Goal: Information Seeking & Learning: Learn about a topic

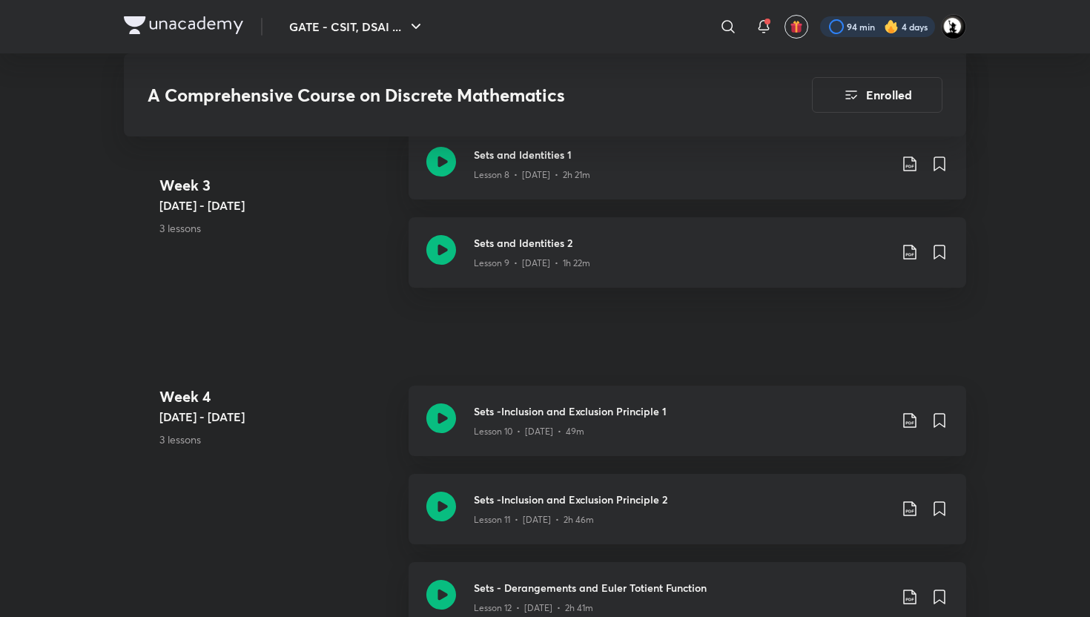
click at [870, 24] on div at bounding box center [877, 26] width 115 height 21
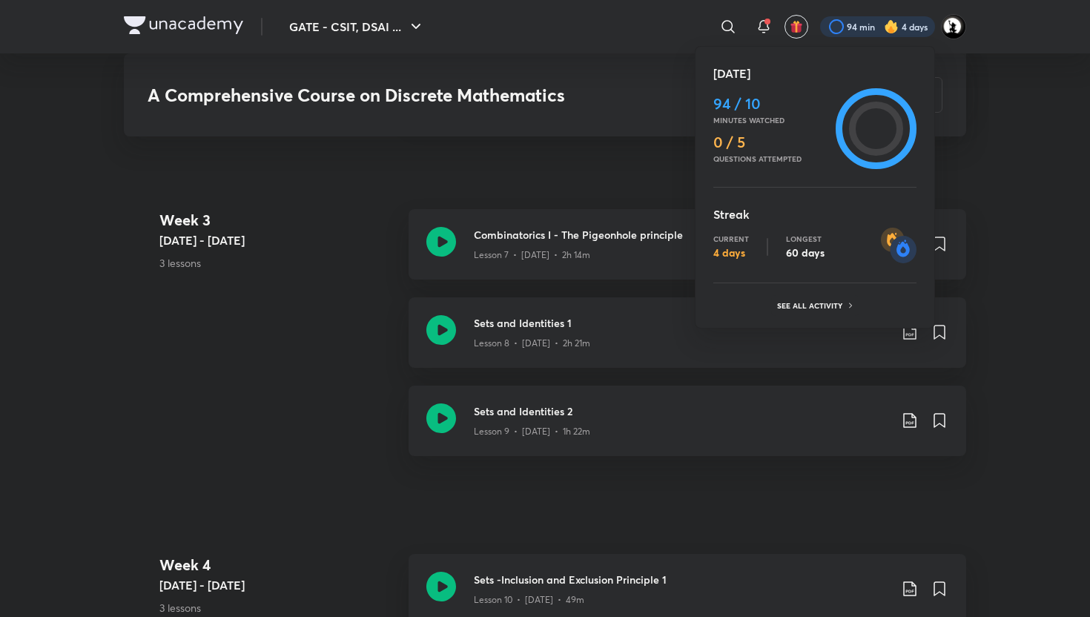
scroll to position [1669, 0]
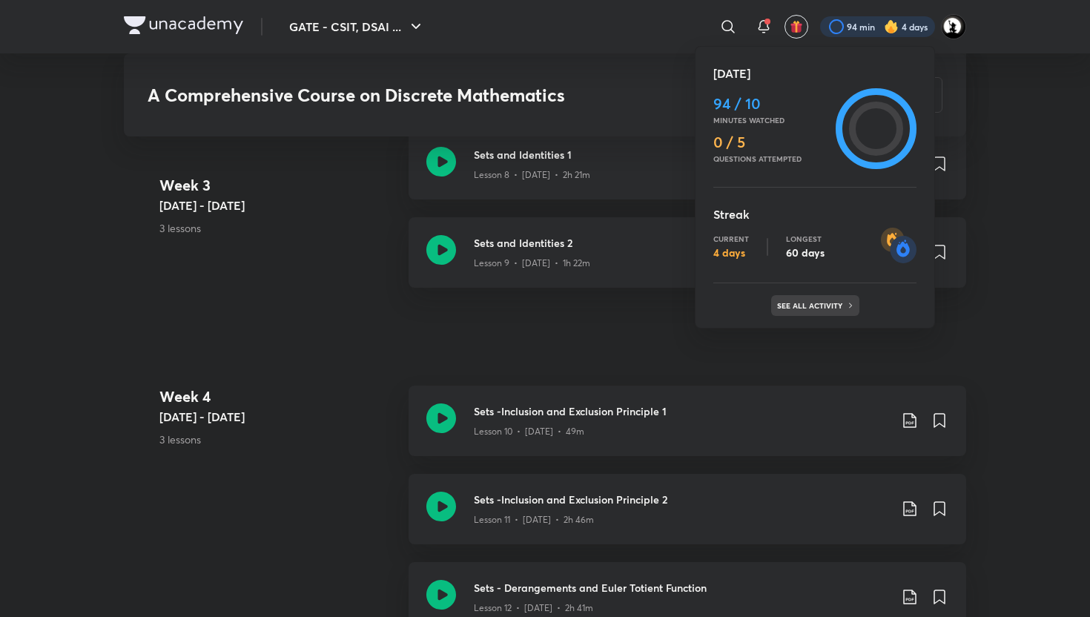
click at [786, 307] on p "See all activity" at bounding box center [811, 305] width 69 height 9
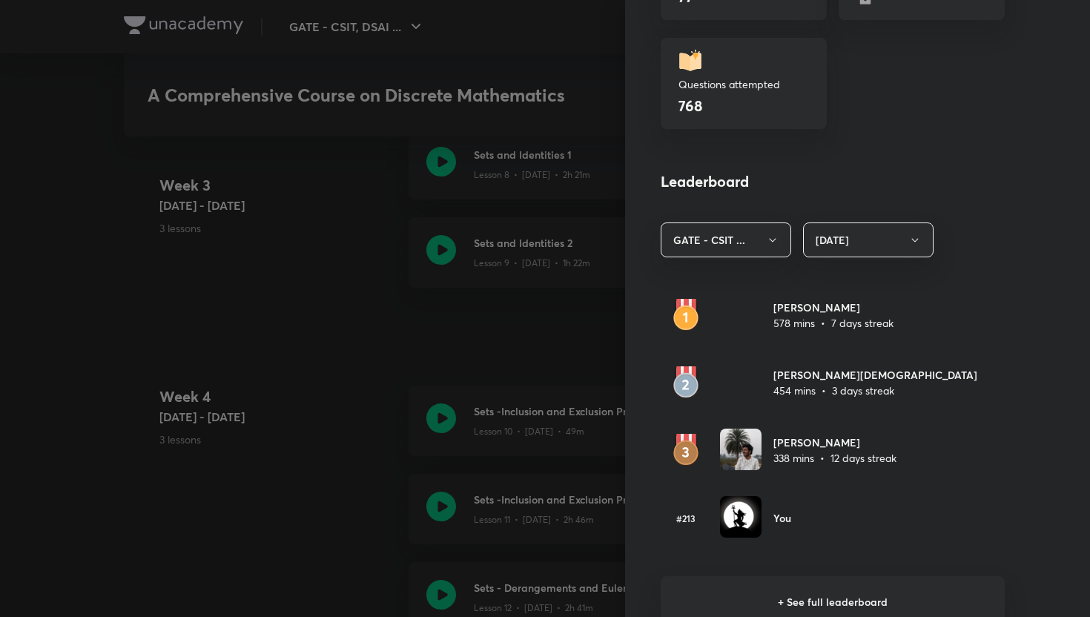
scroll to position [783, 0]
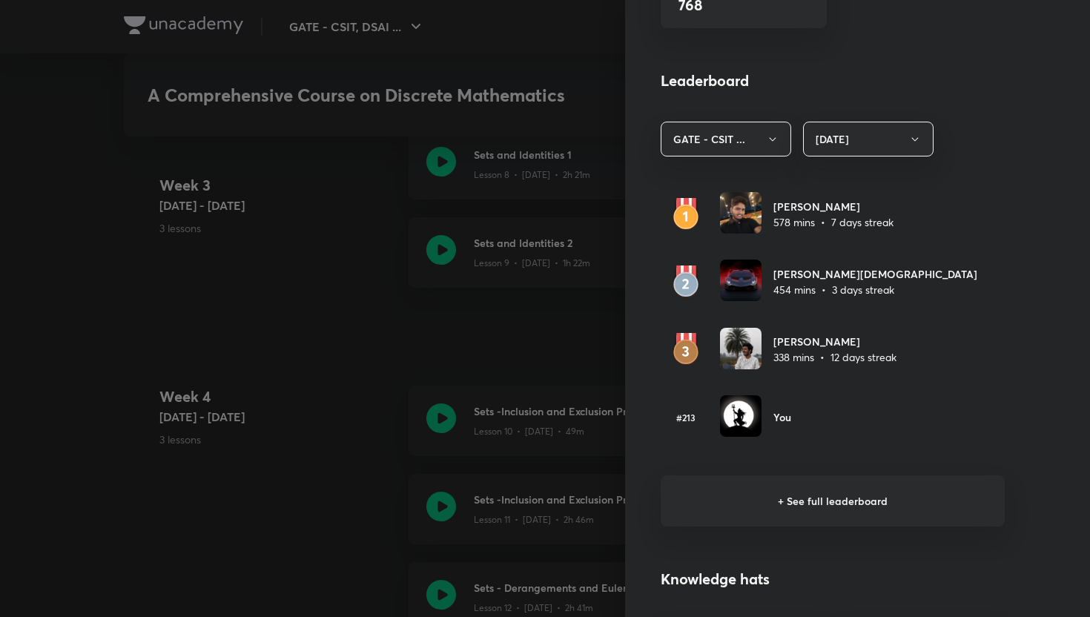
click at [563, 268] on div at bounding box center [545, 308] width 1090 height 617
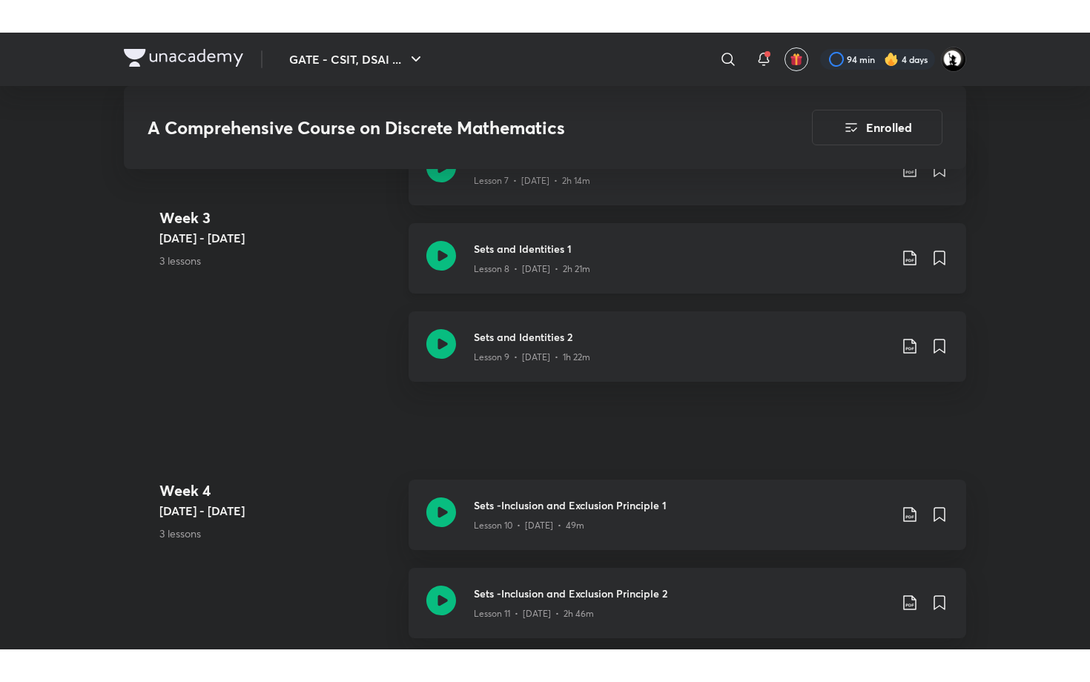
scroll to position [1614, 0]
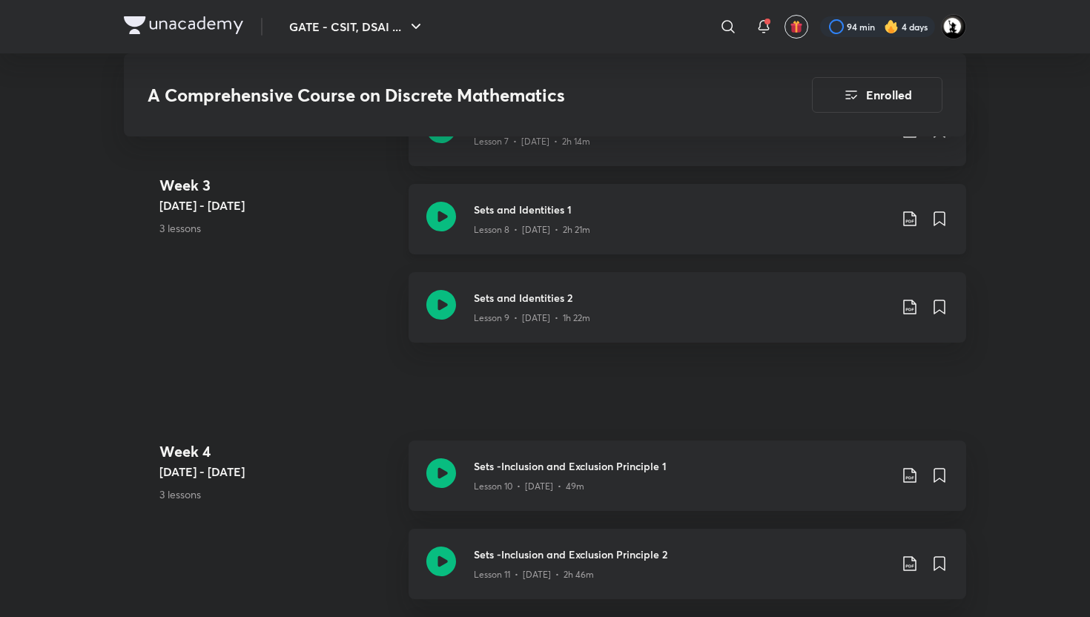
click at [518, 202] on h3 "Sets and Identities 1" at bounding box center [681, 210] width 415 height 16
